Goal: Task Accomplishment & Management: Use online tool/utility

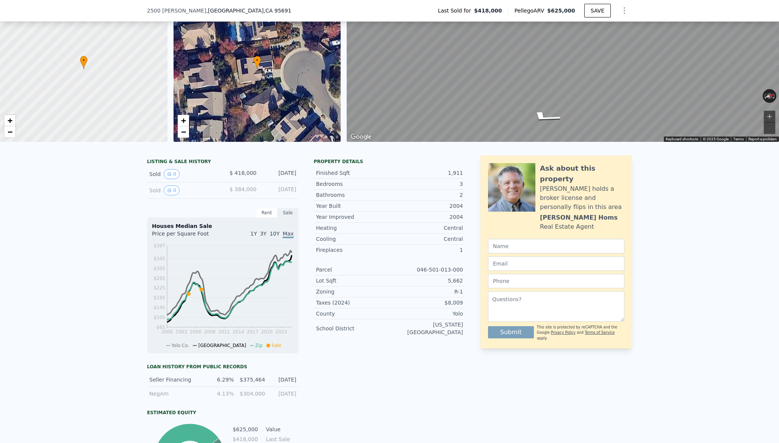
scroll to position [47, 0]
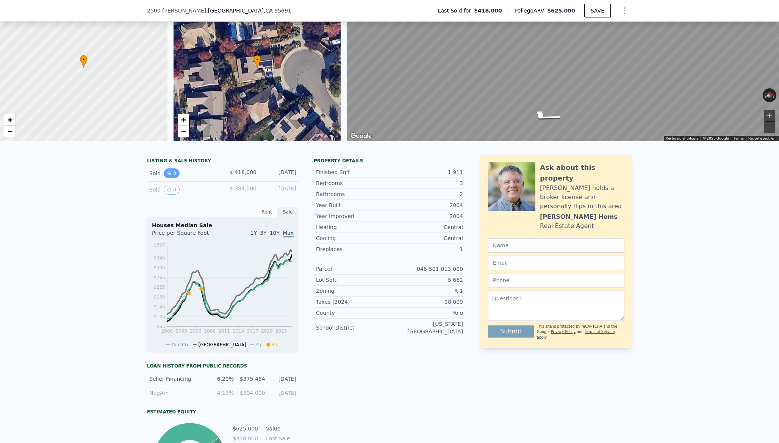
click at [171, 172] on icon "View historical data" at bounding box center [169, 173] width 3 height 3
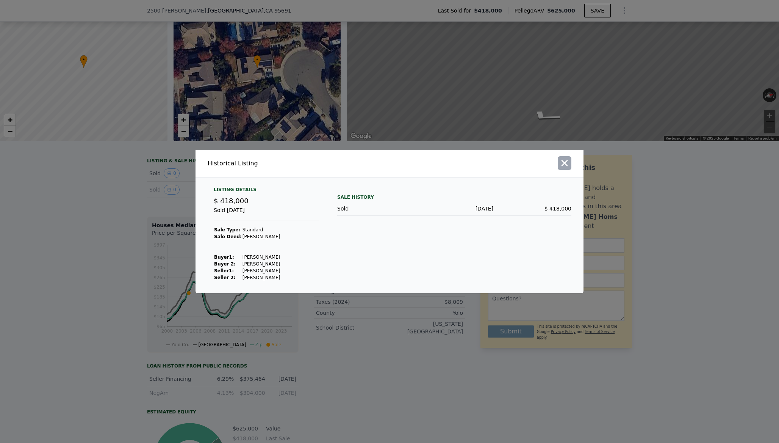
click at [565, 166] on icon "button" at bounding box center [564, 163] width 11 height 11
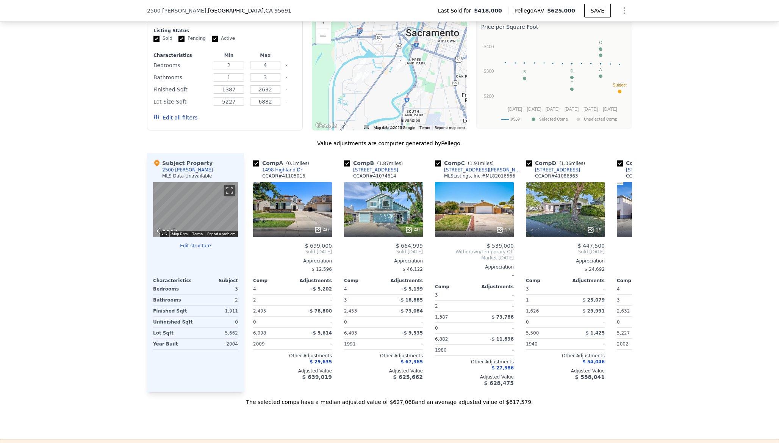
scroll to position [653, 0]
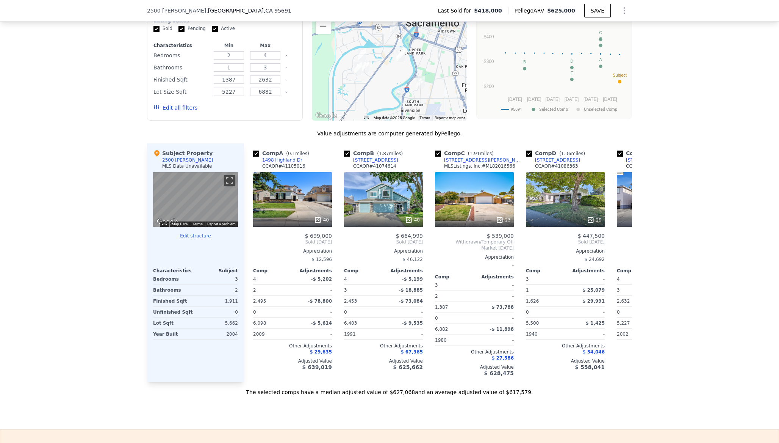
click at [175, 160] on div "2500 [PERSON_NAME]" at bounding box center [187, 160] width 51 height 6
click at [159, 154] on icon at bounding box center [156, 153] width 5 height 6
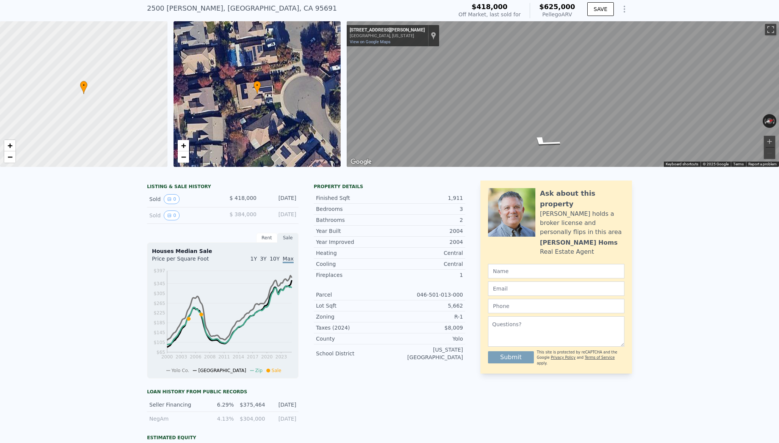
scroll to position [30, 0]
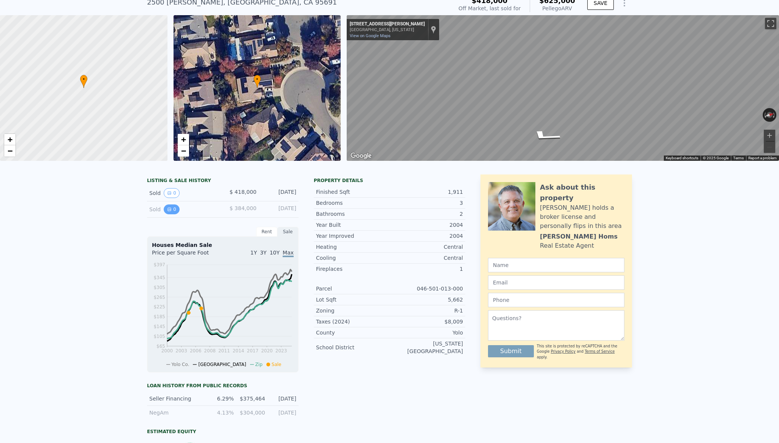
click at [172, 210] on button "0" at bounding box center [172, 209] width 16 height 10
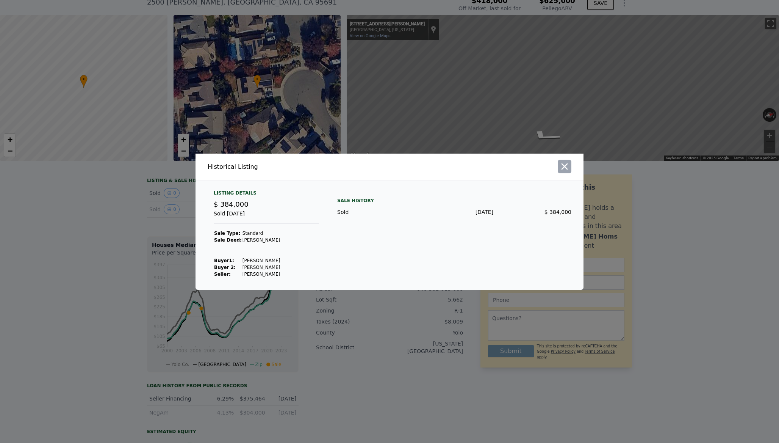
click at [567, 165] on icon "button" at bounding box center [564, 166] width 11 height 11
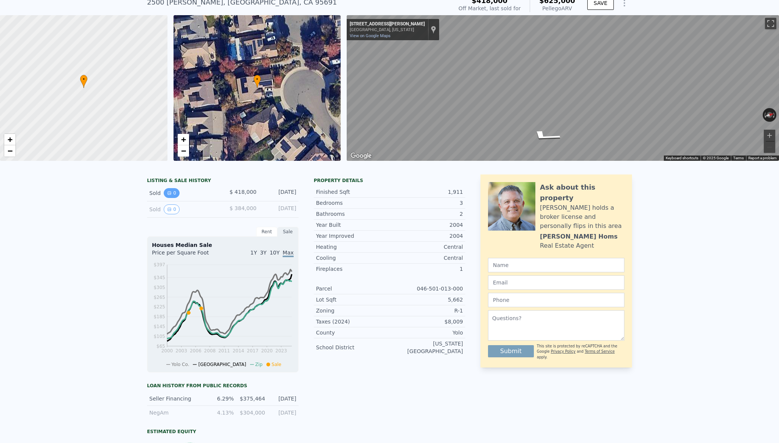
click at [168, 194] on icon "View historical data" at bounding box center [169, 193] width 5 height 5
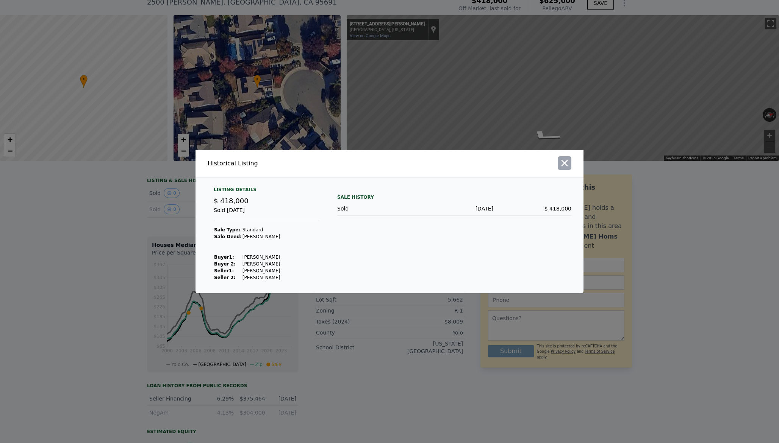
click at [566, 165] on icon "button" at bounding box center [565, 163] width 6 height 6
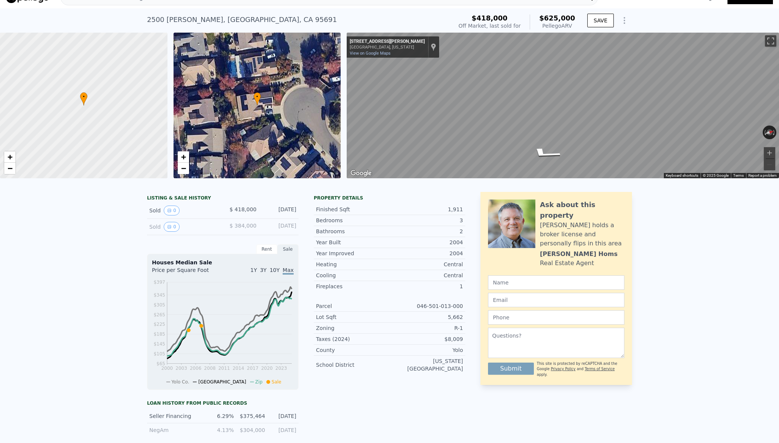
scroll to position [0, 0]
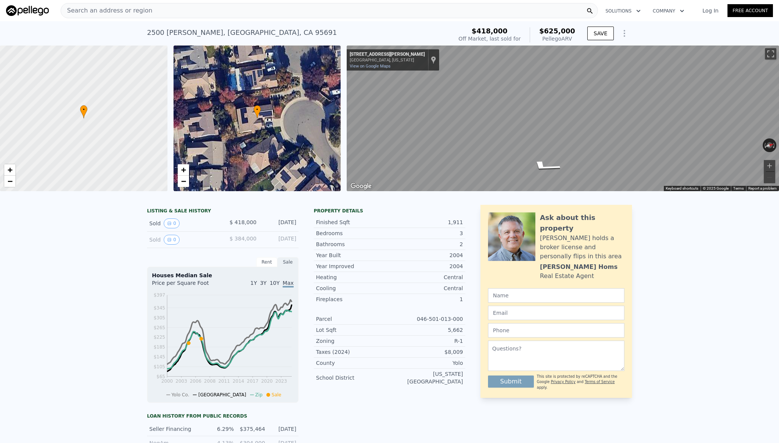
click at [627, 36] on icon "Show Options" at bounding box center [624, 33] width 9 height 9
click at [593, 55] on div "Edit Structure" at bounding box center [589, 52] width 85 height 15
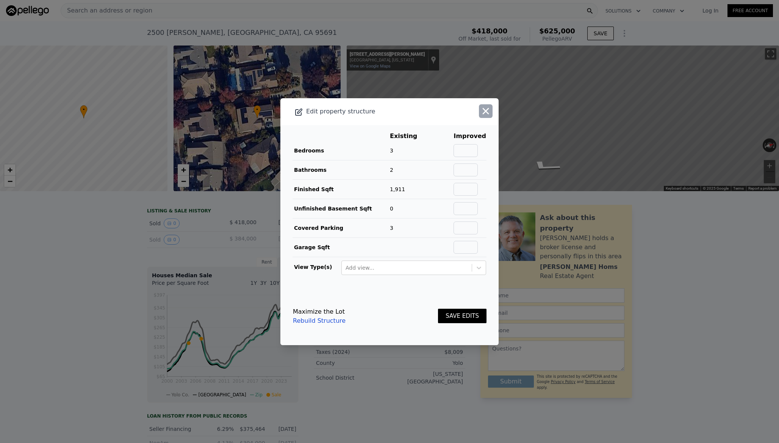
click at [486, 113] on icon "button" at bounding box center [486, 111] width 11 height 11
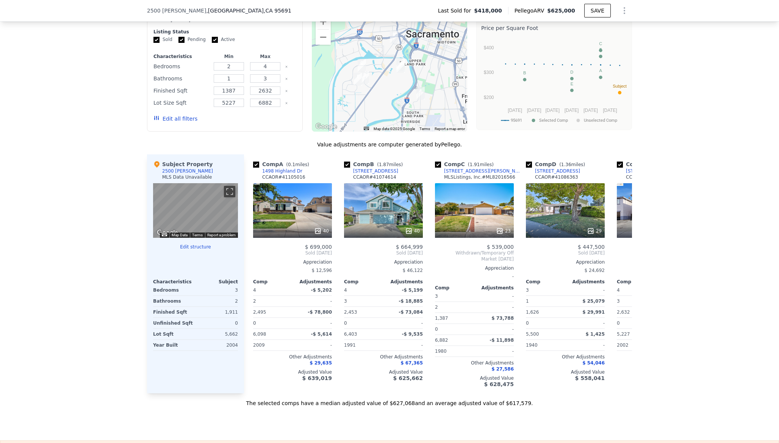
scroll to position [635, 0]
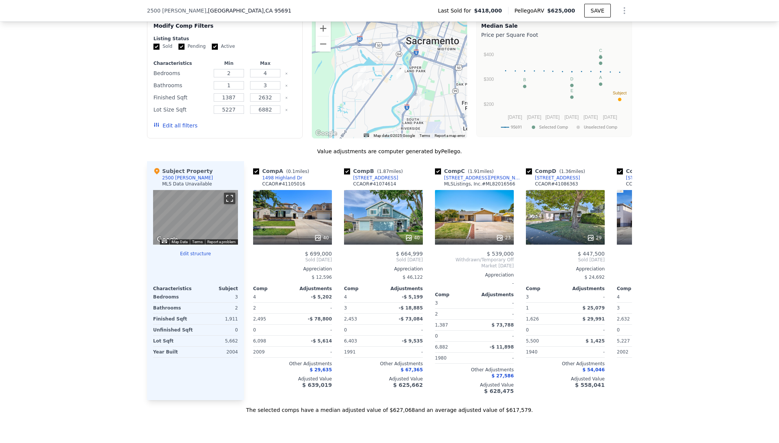
click at [230, 197] on button "Toggle fullscreen view" at bounding box center [229, 198] width 11 height 11
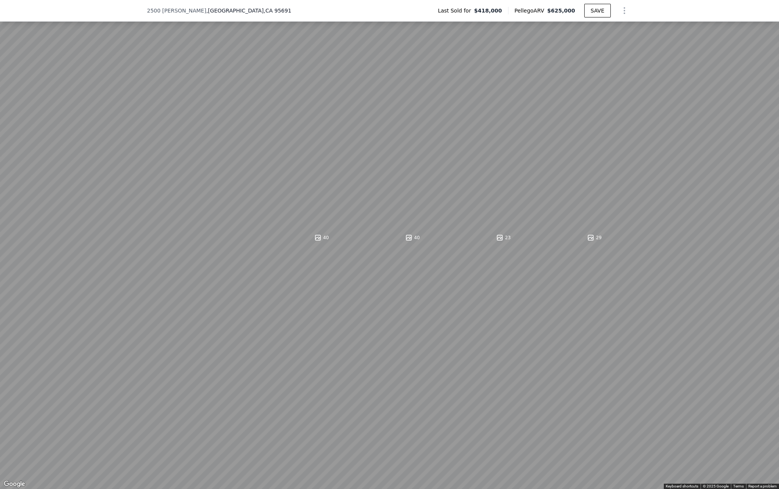
click at [772, 9] on button "Toggle fullscreen view" at bounding box center [770, 8] width 11 height 11
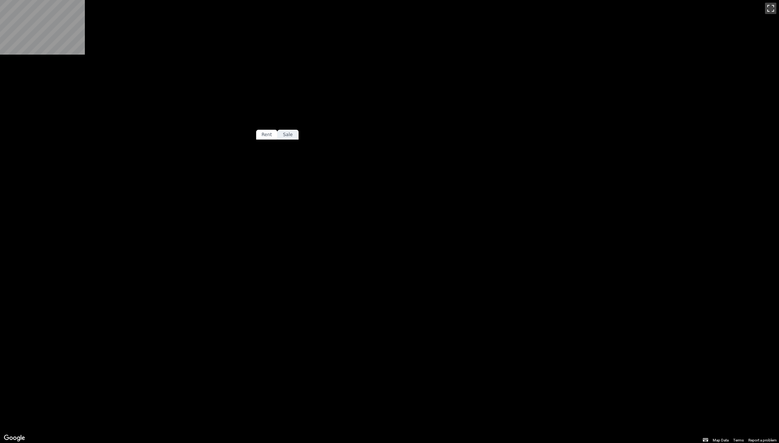
scroll to position [0, 0]
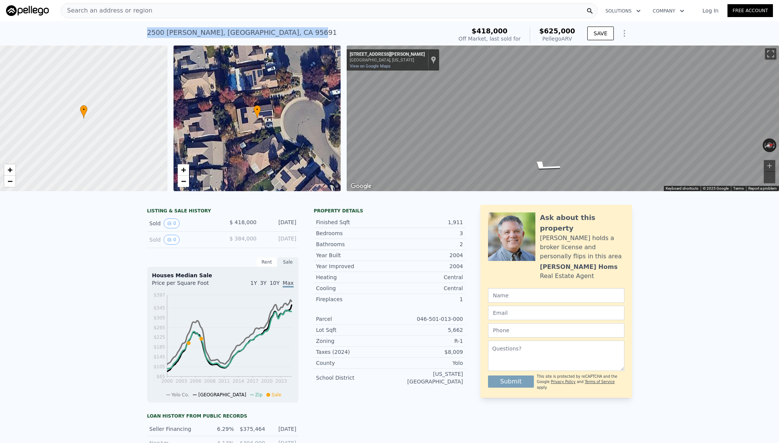
drag, startPoint x: 308, startPoint y: 36, endPoint x: 294, endPoint y: 33, distance: 14.8
click at [294, 33] on div "[STREET_ADDRESS][PERSON_NAME] Sold [DATE] for $418k (~ARV $625k ) $418,000 Off …" at bounding box center [389, 33] width 779 height 24
click at [294, 33] on div "[STREET_ADDRESS][PERSON_NAME] Sold [DATE] for $418k (~ARV $625k )" at bounding box center [298, 34] width 302 height 21
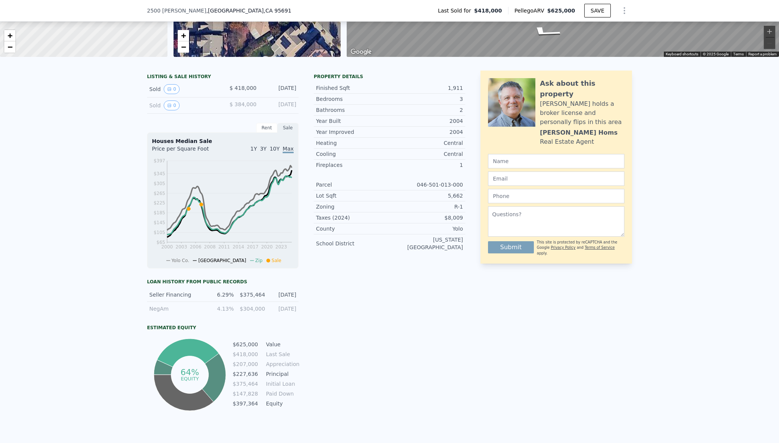
scroll to position [140, 0]
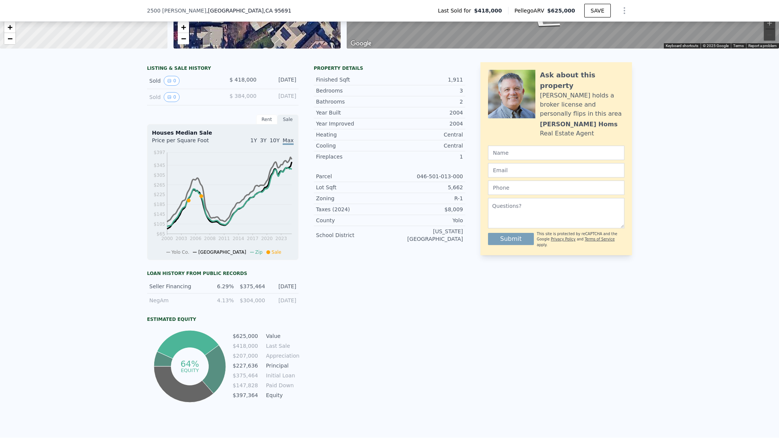
click at [267, 119] on div "Rent" at bounding box center [266, 119] width 21 height 10
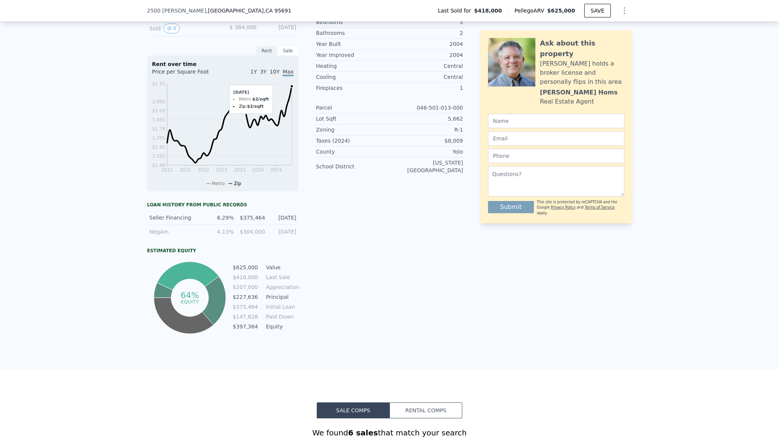
scroll to position [218, 0]
